Goal: Information Seeking & Learning: Learn about a topic

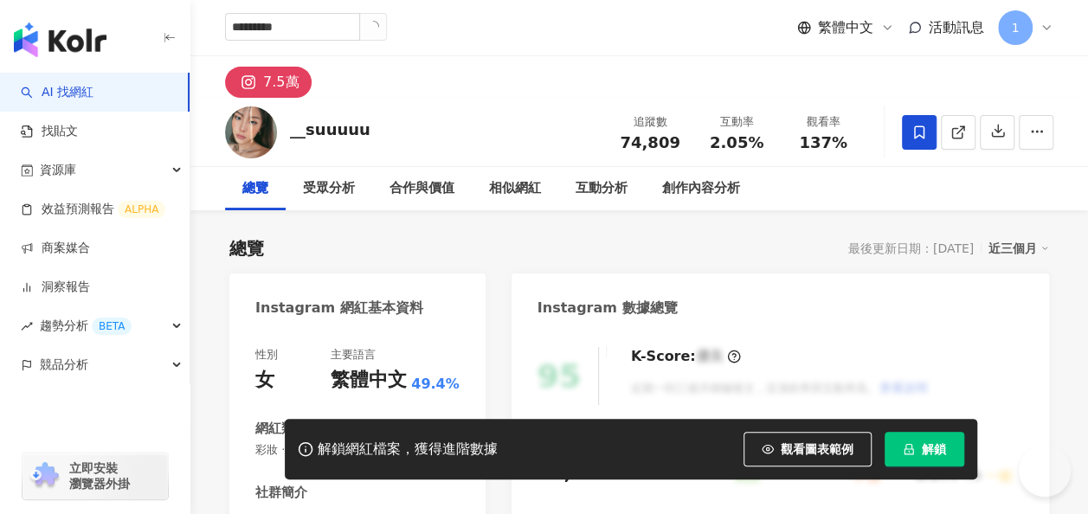
click at [381, 24] on icon "loading" at bounding box center [373, 26] width 15 height 15
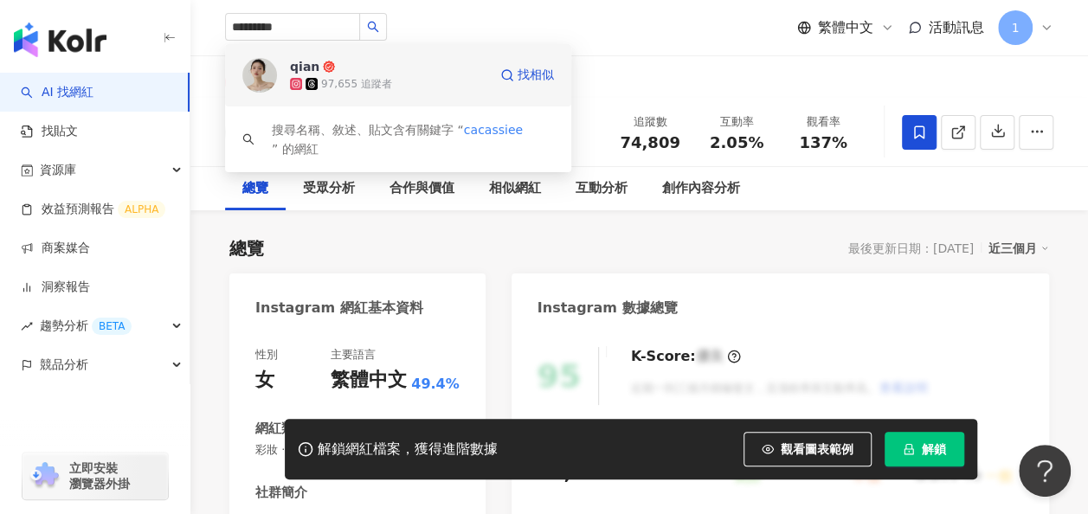
click at [397, 74] on span "qian" at bounding box center [346, 66] width 113 height 17
